Goal: Transaction & Acquisition: Download file/media

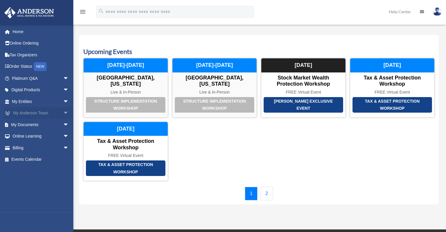
click at [63, 111] on span "arrow_drop_down" at bounding box center [69, 113] width 12 height 12
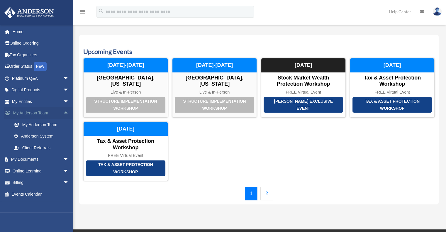
click at [64, 110] on span "arrow_drop_up" at bounding box center [69, 113] width 12 height 12
click at [63, 113] on span "arrow_drop_up" at bounding box center [69, 113] width 12 height 12
click at [63, 111] on span "arrow_drop_up" at bounding box center [69, 113] width 12 height 12
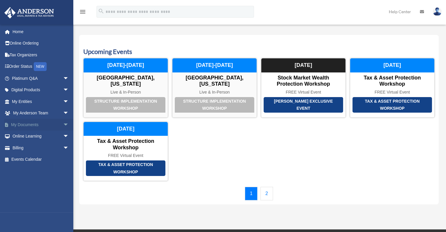
click at [63, 122] on span "arrow_drop_down" at bounding box center [69, 125] width 12 height 12
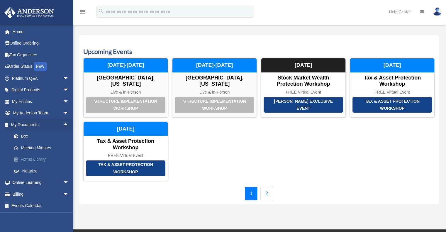
click at [43, 161] on link "Forms Library" at bounding box center [43, 160] width 70 height 12
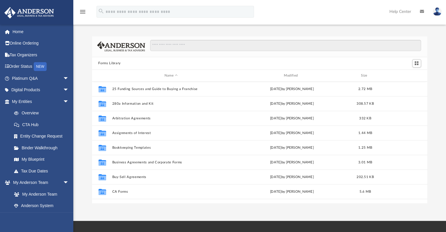
scroll to position [5, 5]
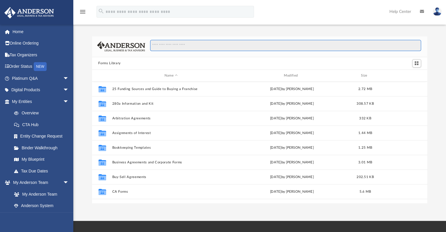
click at [177, 47] on input "Search files and folders" at bounding box center [285, 45] width 271 height 11
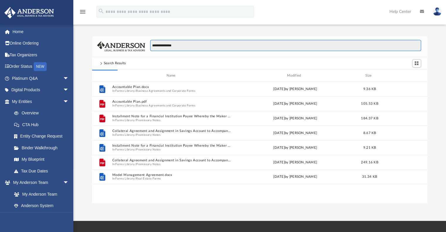
type input "**********"
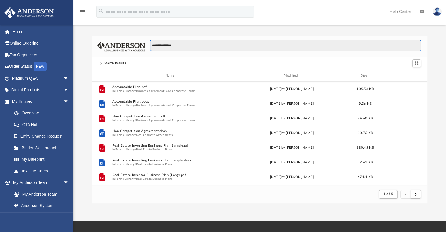
scroll to position [111, 331]
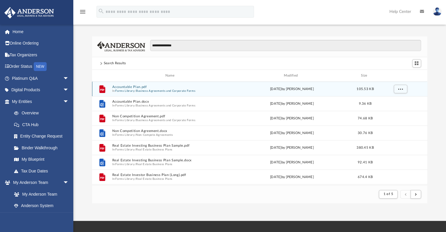
click at [143, 96] on div "File Accountable Plan.pdf In Forms Library / Business Agreements and Corporate …" at bounding box center [259, 89] width 335 height 15
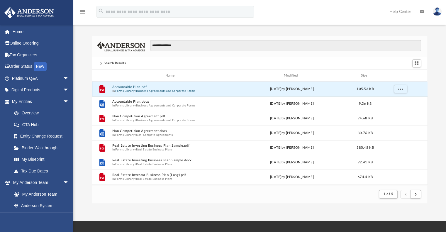
click at [142, 88] on button "Accountable Plan.pdf" at bounding box center [171, 87] width 118 height 4
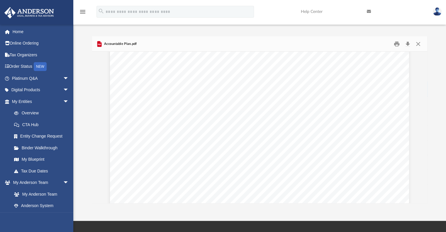
scroll to position [88, 0]
click at [406, 41] on button "Download" at bounding box center [408, 43] width 11 height 9
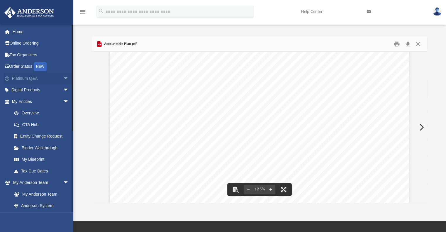
click at [63, 77] on span "arrow_drop_down" at bounding box center [69, 78] width 12 height 12
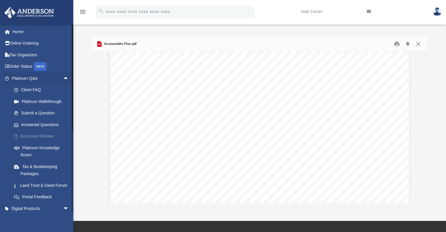
click at [43, 136] on link "Document Review" at bounding box center [43, 136] width 70 height 12
